Goal: Transaction & Acquisition: Book appointment/travel/reservation

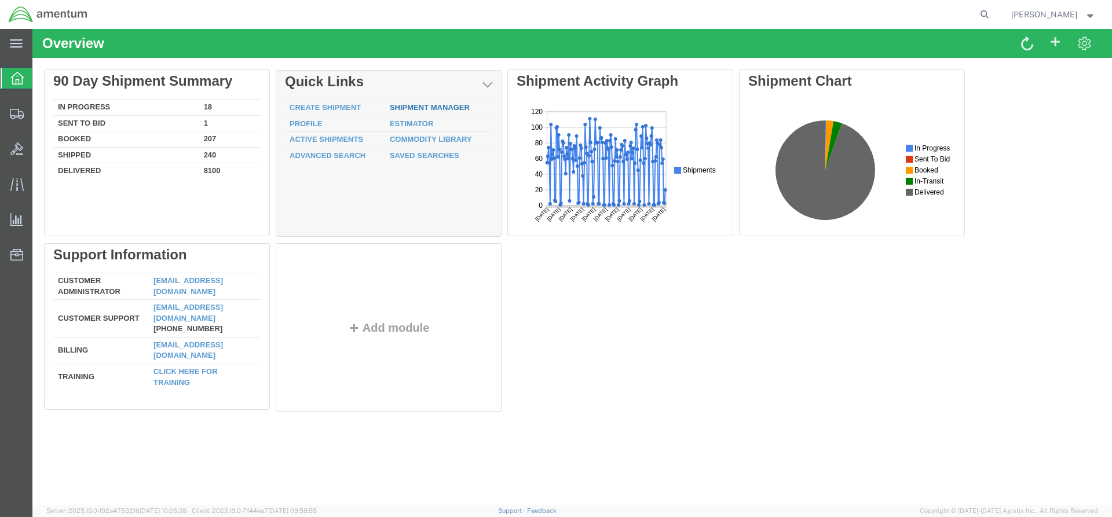
click at [441, 109] on div "Delete 90 Day Shipment Summary In Progress 18 Sent To Bid 1 Booked 207 Shipped …" at bounding box center [572, 242] width 1056 height 347
click at [404, 104] on link "Shipment Manager" at bounding box center [430, 107] width 80 height 9
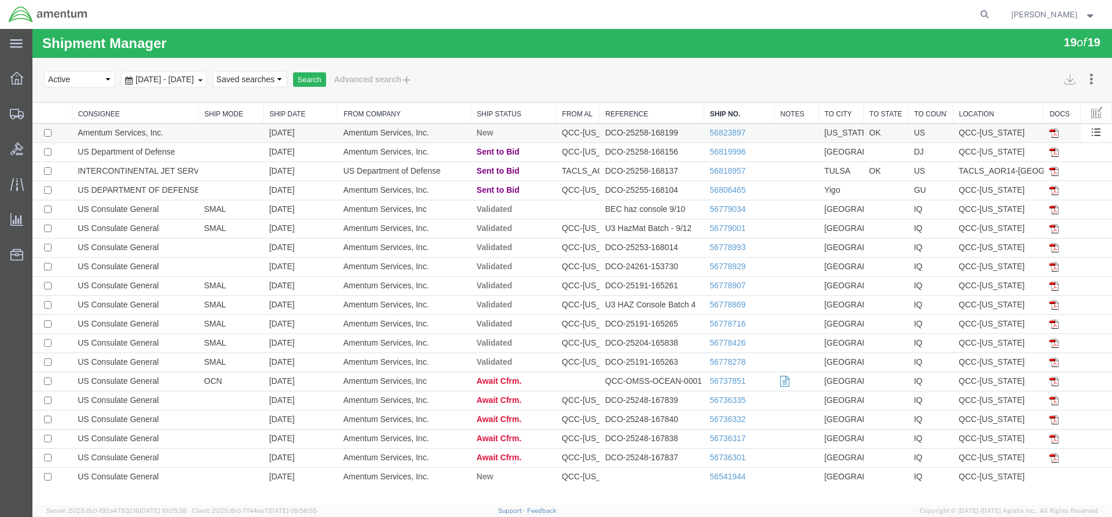
click at [726, 138] on td "56823897" at bounding box center [739, 133] width 71 height 19
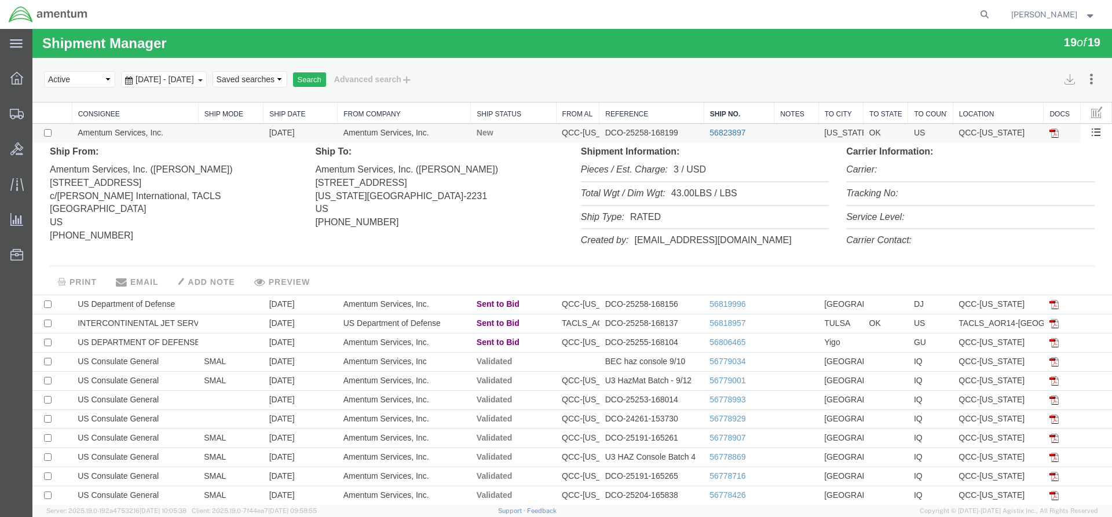
click at [720, 131] on link "56823897" at bounding box center [727, 132] width 36 height 9
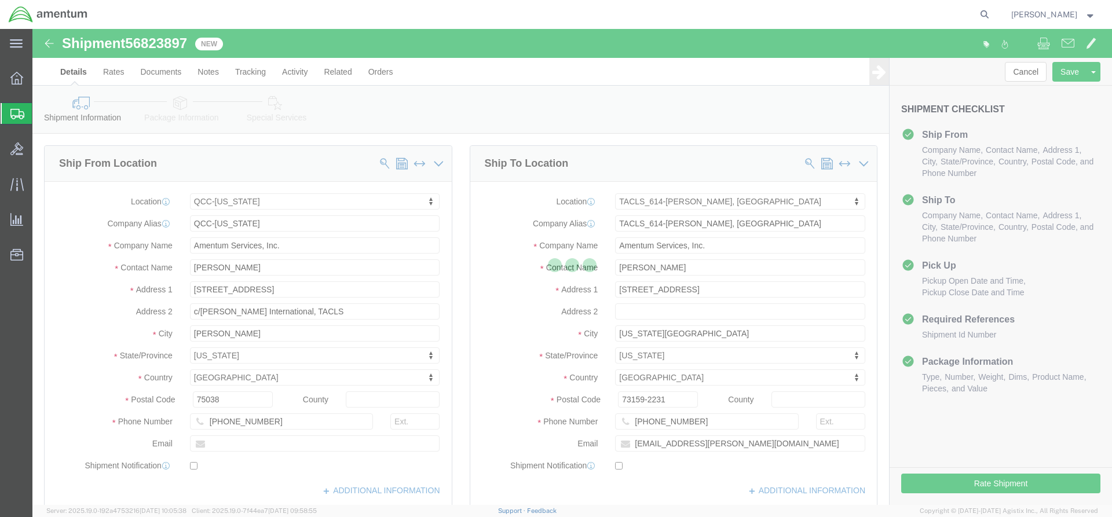
select select "42668"
select select "42711"
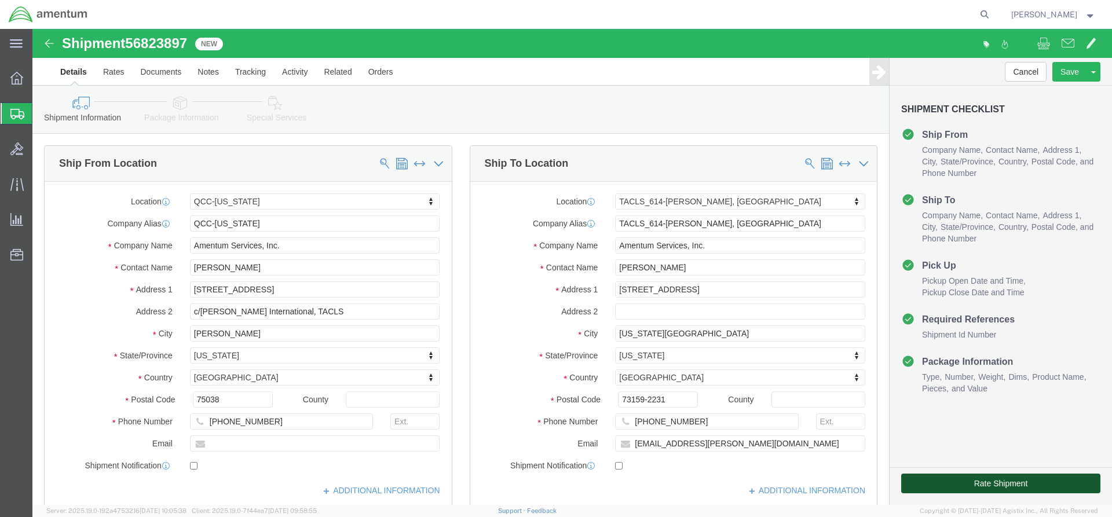
click button "Rate Shipment"
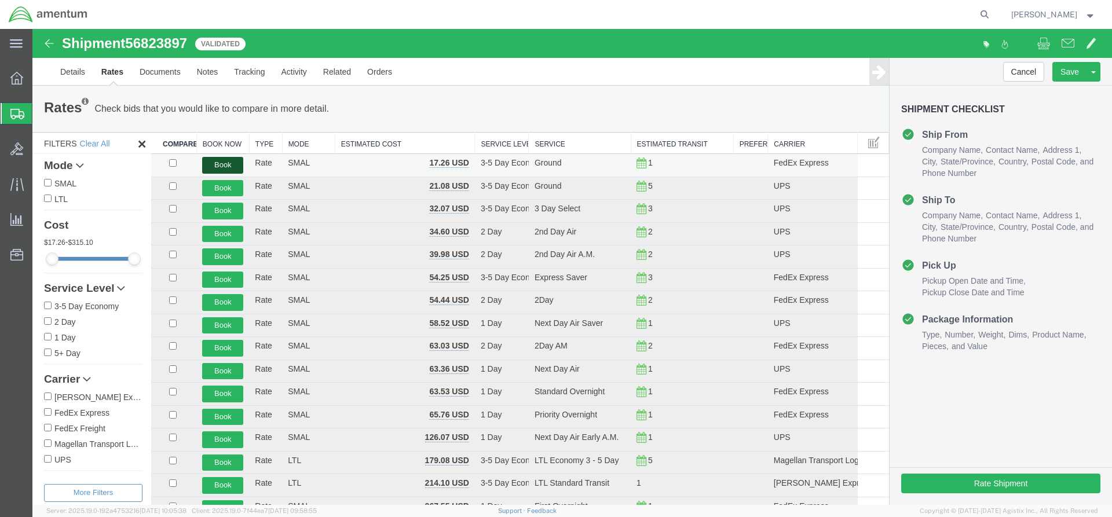
click at [218, 165] on button "Book" at bounding box center [222, 165] width 41 height 17
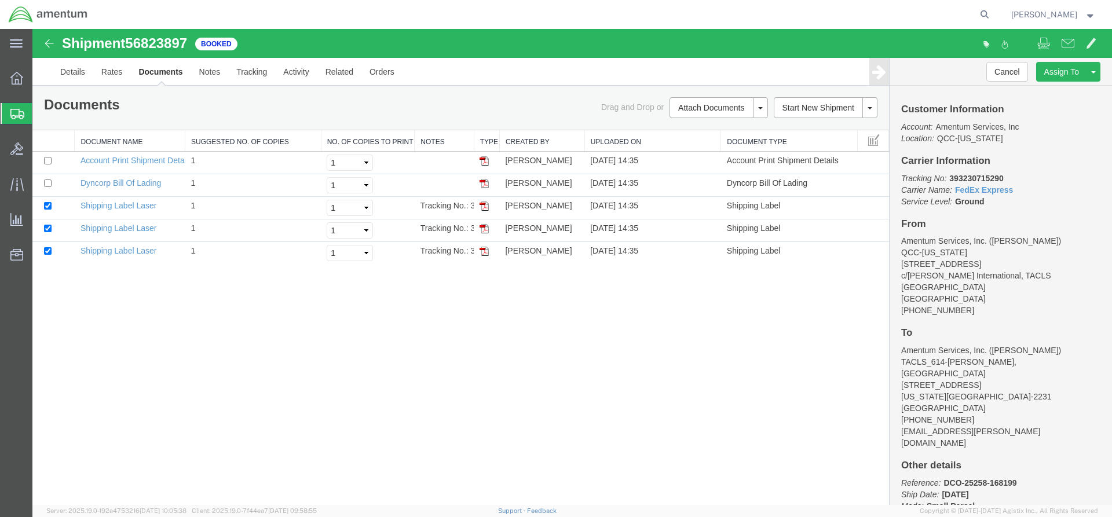
drag, startPoint x: 473, startPoint y: 135, endPoint x: 482, endPoint y: 133, distance: 9.0
click at [484, 135] on div "Document Name Suggested No. of Copies No. of Copies to Print Notes Type Created…" at bounding box center [460, 197] width 856 height 134
click at [483, 138] on div "Document Name Suggested No. of Copies No. of Copies to Print Notes Type Created…" at bounding box center [460, 197] width 856 height 134
click at [484, 203] on img at bounding box center [483, 206] width 9 height 9
click at [481, 231] on img at bounding box center [483, 228] width 9 height 9
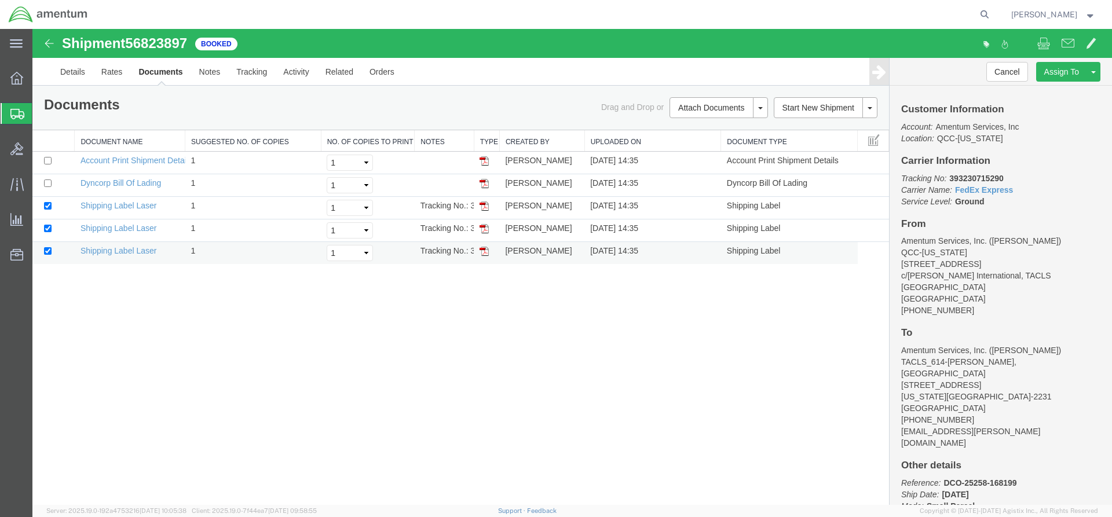
click at [484, 250] on img at bounding box center [483, 251] width 9 height 9
drag, startPoint x: 320, startPoint y: 138, endPoint x: 272, endPoint y: 133, distance: 47.8
click at [272, 133] on div "Document Name Suggested No. of Copies No. of Copies to Print Notes Type Created…" at bounding box center [460, 197] width 856 height 134
drag, startPoint x: 413, startPoint y: 138, endPoint x: 364, endPoint y: 140, distance: 49.8
click at [364, 140] on div "Document Name Suggested No. of Copies No. of Copies to Print Notes Type Created…" at bounding box center [460, 197] width 856 height 134
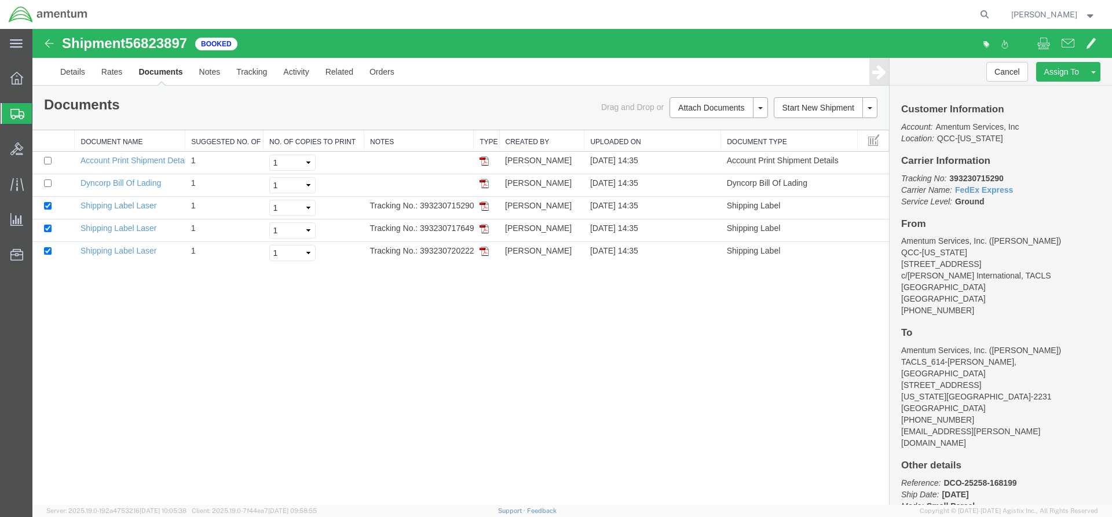
drag, startPoint x: 273, startPoint y: 135, endPoint x: 262, endPoint y: 135, distance: 11.0
click at [262, 135] on div "Document Name Suggested No. of Copies No. of Copies to Print Notes Type Created…" at bounding box center [460, 197] width 856 height 134
drag, startPoint x: 365, startPoint y: 141, endPoint x: 358, endPoint y: 140, distance: 7.0
click at [358, 140] on div "Document Name Suggested No. of Copies No. of Copies to Print Notes Type Created…" at bounding box center [460, 197] width 856 height 134
click at [463, 103] on div "Drag and Drop or Attach Documents Print Documents Email Documents Remove Docume…" at bounding box center [674, 107] width 426 height 21
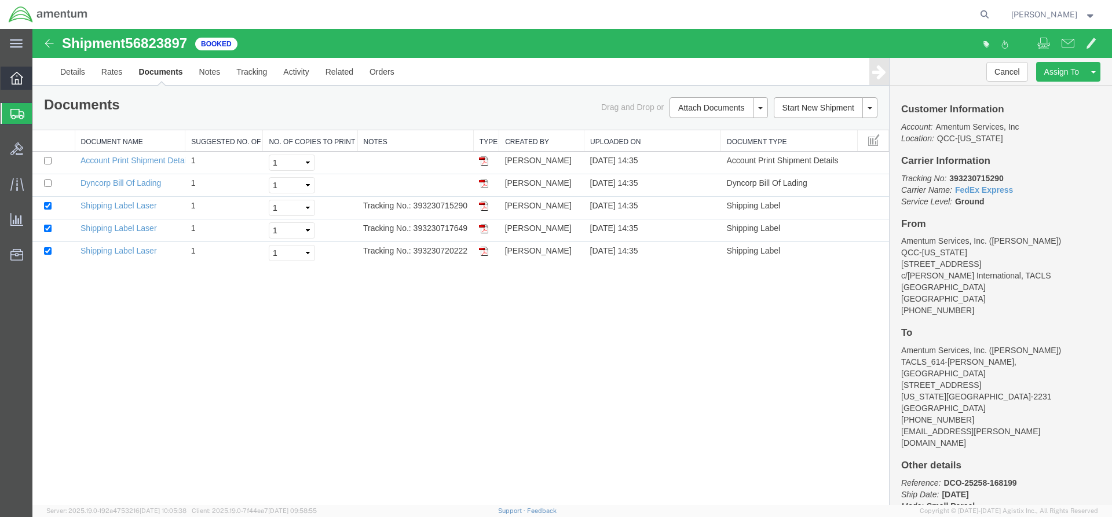
click at [19, 72] on icon at bounding box center [16, 78] width 13 height 13
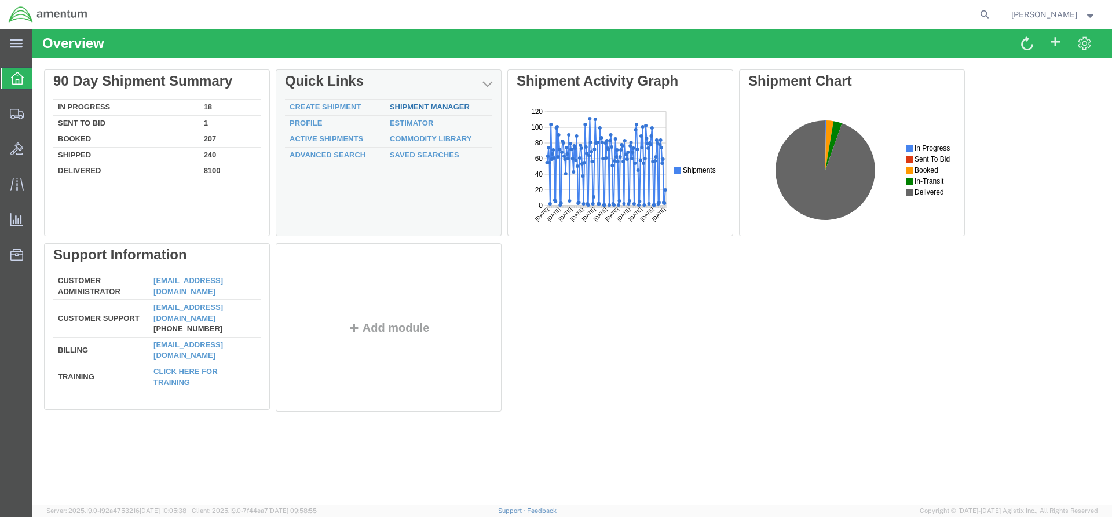
click at [401, 107] on link "Shipment Manager" at bounding box center [430, 107] width 80 height 9
